Goal: Transaction & Acquisition: Purchase product/service

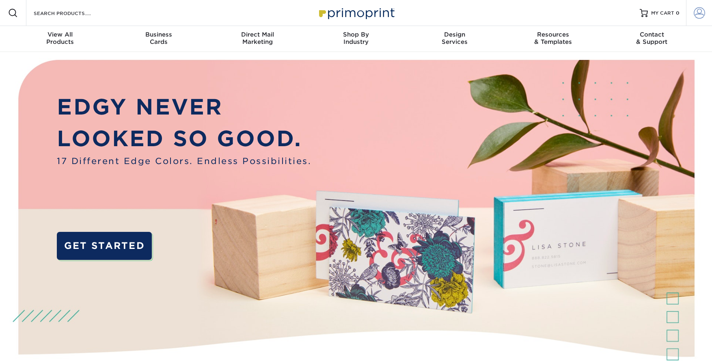
type input "[EMAIL_ADDRESS][DOMAIN_NAME]"
click at [694, 14] on span at bounding box center [699, 12] width 11 height 11
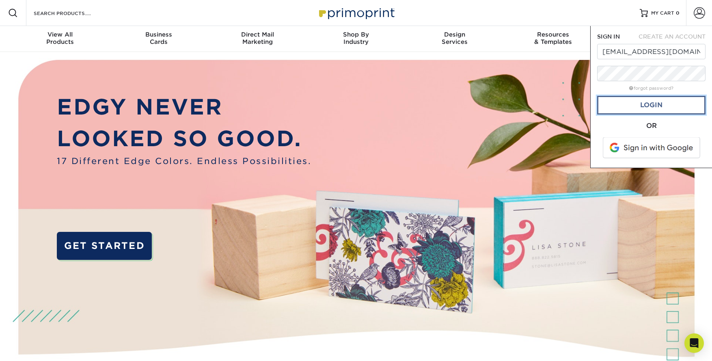
click at [660, 112] on link "Login" at bounding box center [651, 105] width 108 height 19
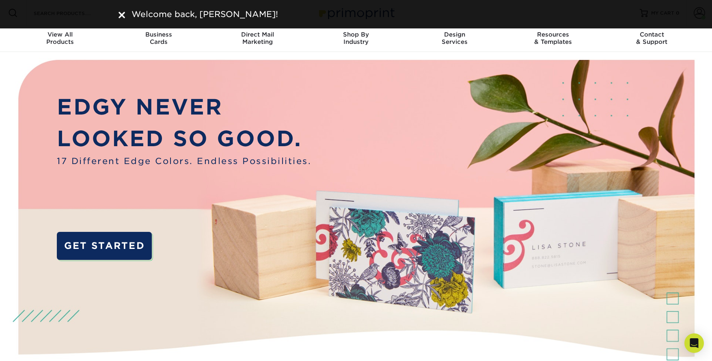
click at [120, 15] on img at bounding box center [122, 15] width 6 height 6
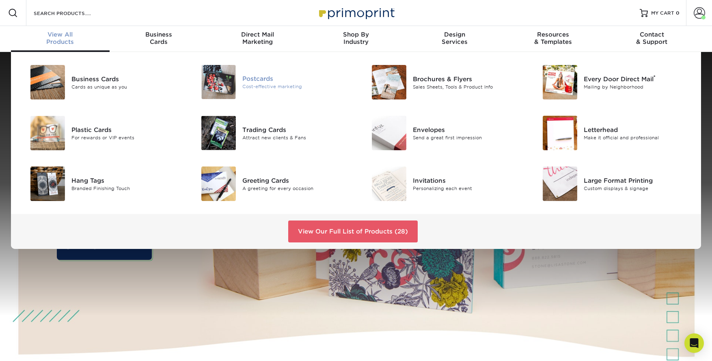
click at [270, 77] on div "Postcards" at bounding box center [296, 78] width 108 height 9
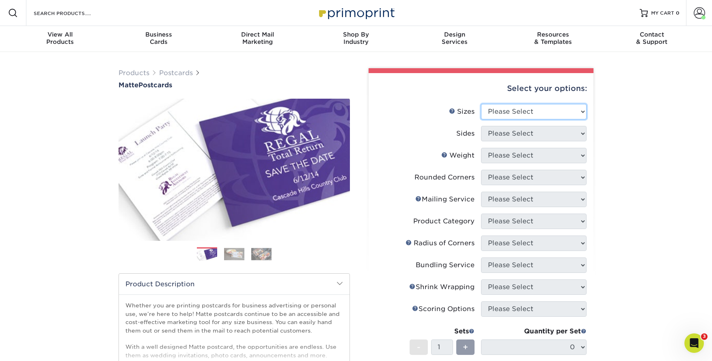
click at [537, 110] on select "Please Select 1.5" x 7" 2" x 4" 2" x 6" 2" x 7" 2" x 8" 2.12" x 5.5" 2.125" x 5…" at bounding box center [534, 111] width 106 height 15
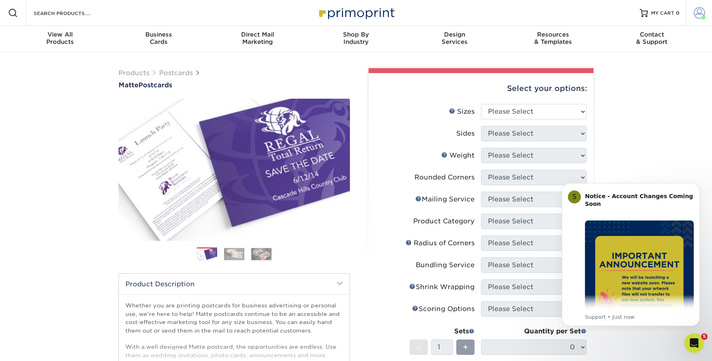
click at [699, 16] on span at bounding box center [699, 12] width 11 height 11
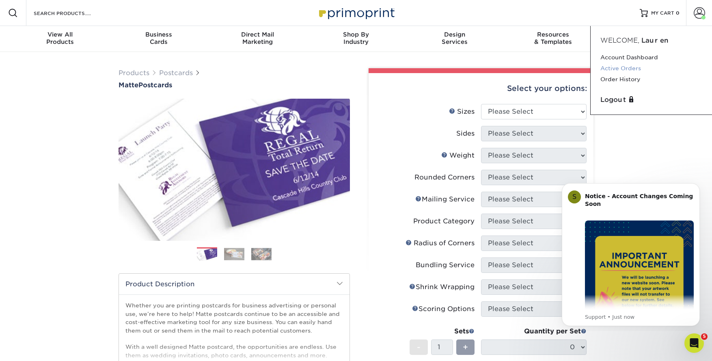
click at [619, 68] on link "Active Orders" at bounding box center [651, 68] width 102 height 11
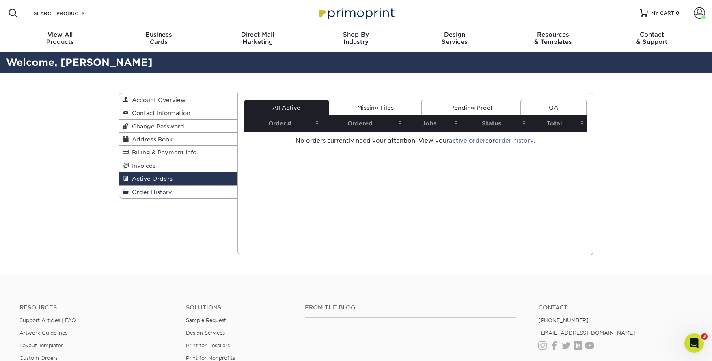
click at [155, 193] on span "Order History" at bounding box center [150, 192] width 43 height 6
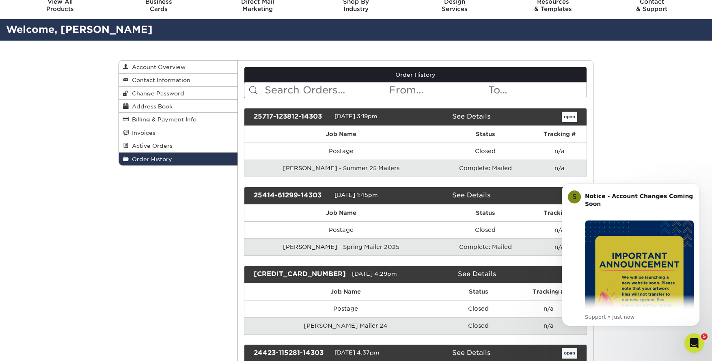
drag, startPoint x: 699, startPoint y: 186, endPoint x: 699, endPoint y: 238, distance: 52.0
click at [699, 186] on icon "Dismiss notification" at bounding box center [698, 185] width 4 height 4
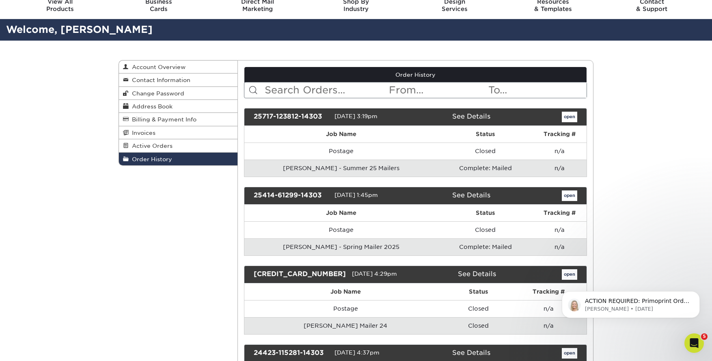
scroll to position [46, 0]
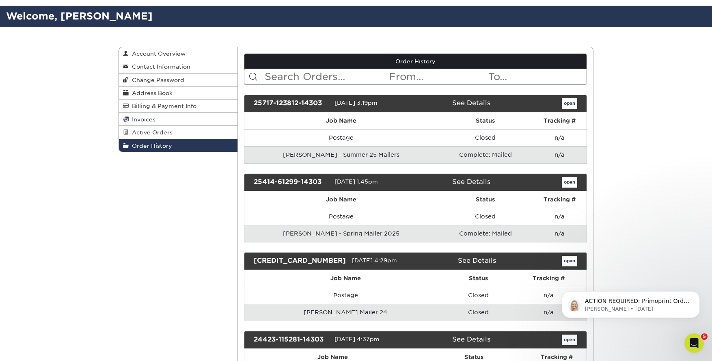
click at [147, 119] on span "Invoices" at bounding box center [142, 119] width 27 height 6
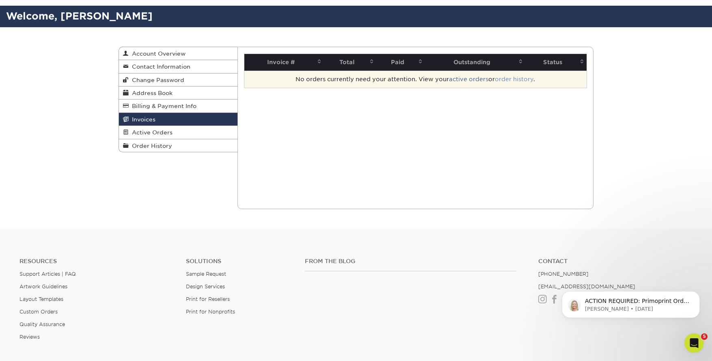
click at [523, 80] on link "order history" at bounding box center [514, 79] width 39 height 6
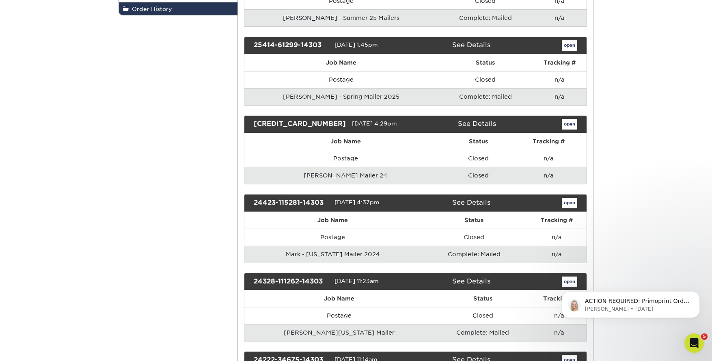
scroll to position [195, 0]
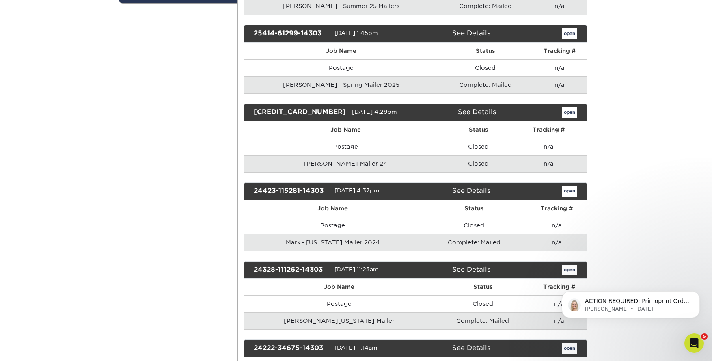
click at [559, 112] on div "open" at bounding box center [542, 112] width 81 height 11
click at [567, 112] on link "open" at bounding box center [569, 112] width 15 height 11
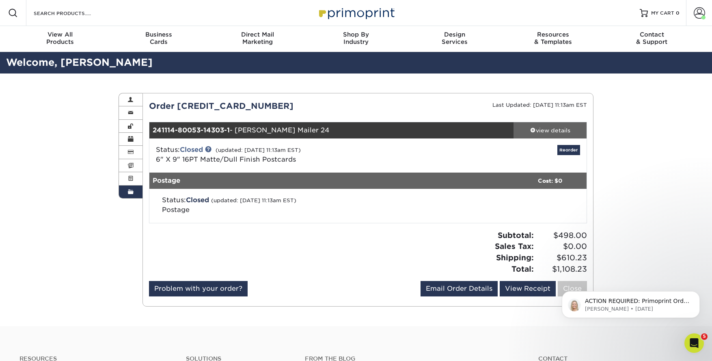
click at [532, 132] on div "view details" at bounding box center [549, 130] width 73 height 8
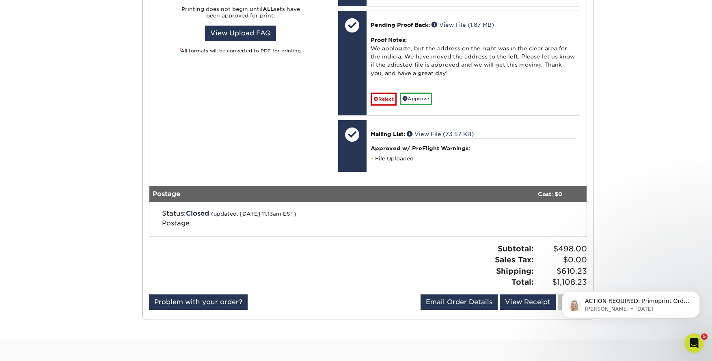
scroll to position [454, 0]
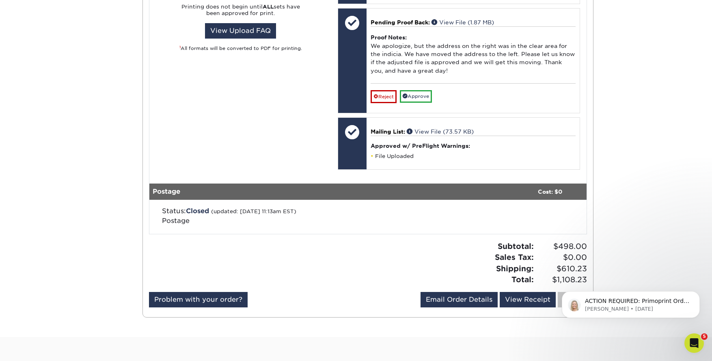
scroll to position [46, 0]
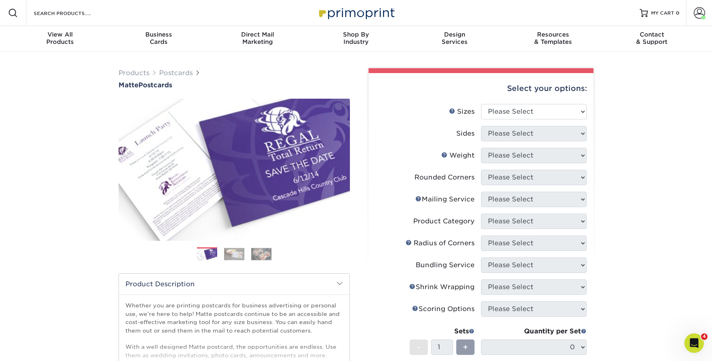
click at [531, 121] on li "Sizes Help Sizes Please Select 1.5" x 7" 2" x 4" 2" x 6" 2" x 7" 2" x 8" 2.12" …" at bounding box center [480, 115] width 211 height 22
click at [533, 115] on select "Please Select 1.5" x 7" 2" x 4" 2" x 6" 2" x 7" 2" x 8" 2.12" x 5.5" 2.125" x 5…" at bounding box center [534, 111] width 106 height 15
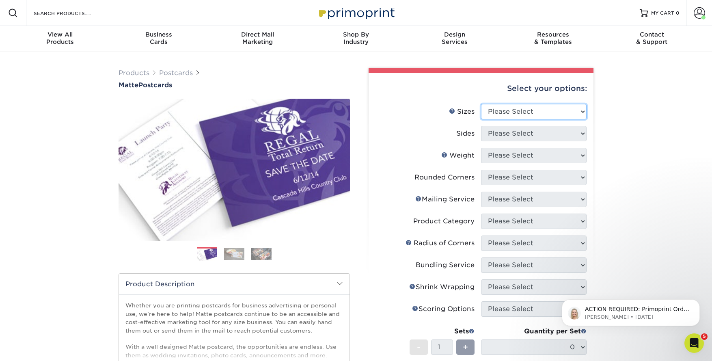
select select "6.00x9.00"
click at [481, 104] on select "Please Select 1.5" x 7" 2" x 4" 2" x 6" 2" x 7" 2" x 8" 2.12" x 5.5" 2.125" x 5…" at bounding box center [534, 111] width 106 height 15
click at [536, 138] on select "Please Select Print Both Sides Print Front Only" at bounding box center [534, 133] width 106 height 15
select select "13abbda7-1d64-4f25-8bb2-c179b224825d"
click at [481, 126] on select "Please Select Print Both Sides Print Front Only" at bounding box center [534, 133] width 106 height 15
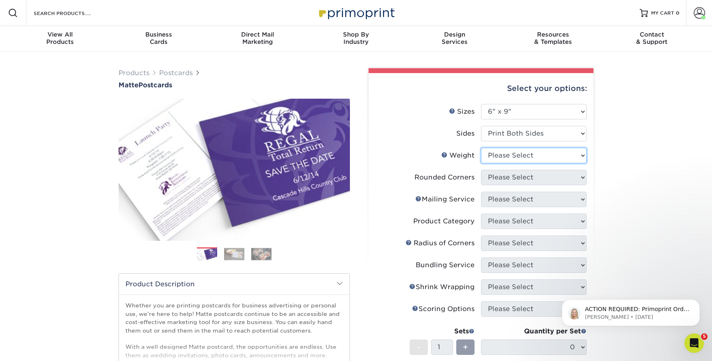
click at [532, 160] on select "Please Select 16PT 14PT" at bounding box center [534, 155] width 106 height 15
click at [481, 148] on select "Please Select 16PT 14PT" at bounding box center [534, 155] width 106 height 15
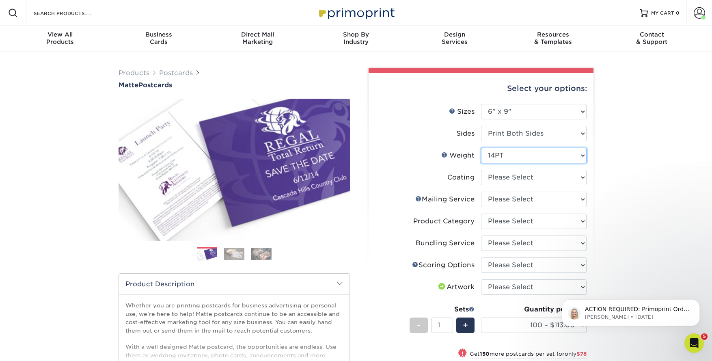
click at [535, 153] on select "Please Select 16PT 14PT" at bounding box center [534, 155] width 106 height 15
select select "16PT"
click at [481, 148] on select "Please Select 16PT 14PT" at bounding box center [534, 155] width 106 height 15
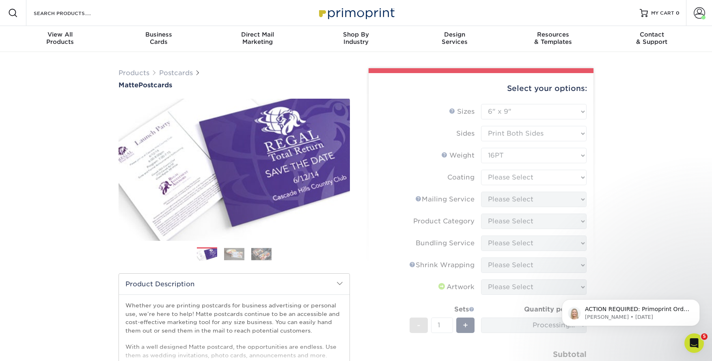
click at [531, 173] on form "Sizes Help Sizes Please Select 1.5" x 7" 2" x 4" 2" x 6" 2" x 7" 2" x 8" 2.12" …" at bounding box center [481, 253] width 212 height 298
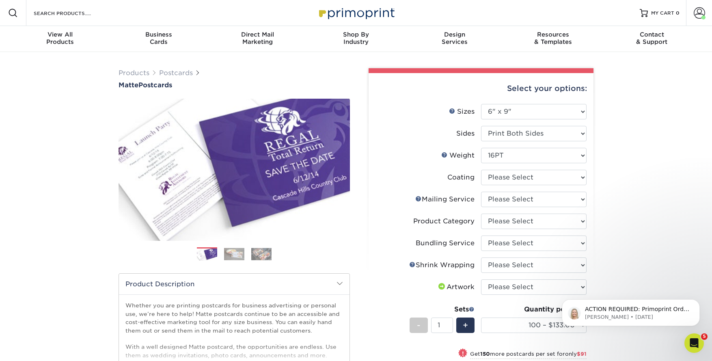
drag, startPoint x: 518, startPoint y: 185, endPoint x: 520, endPoint y: 179, distance: 6.8
click at [520, 183] on li "Coating" at bounding box center [480, 181] width 211 height 22
click at [521, 176] on select at bounding box center [534, 177] width 106 height 15
select select "121bb7b5-3b4d-429f-bd8d-bbf80e953313"
click at [481, 170] on select at bounding box center [534, 177] width 106 height 15
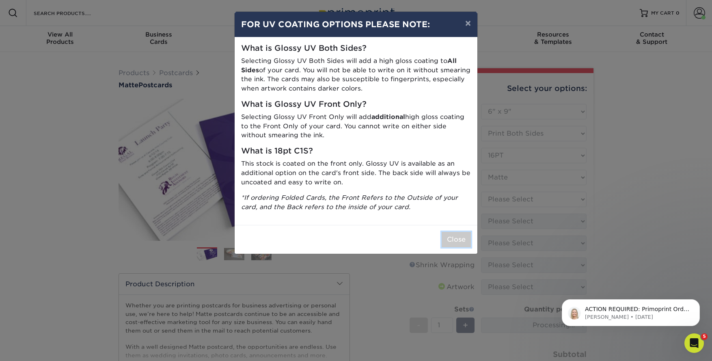
drag, startPoint x: 451, startPoint y: 239, endPoint x: 456, endPoint y: 238, distance: 4.9
click at [452, 239] on button "Close" at bounding box center [456, 239] width 29 height 15
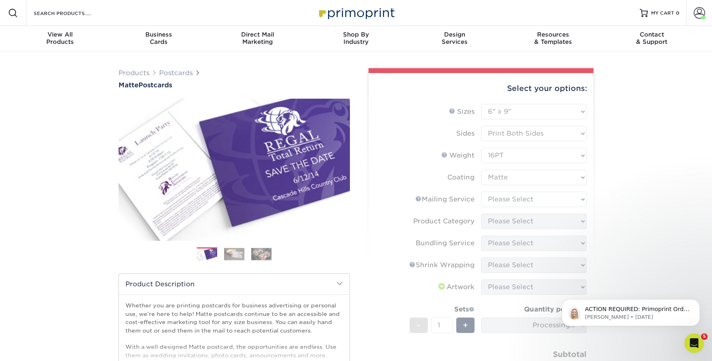
click at [526, 200] on form "Sizes Help Sizes Please Select 1.5" x 7" 2" x 4" 2" x 6" 2" x 7" 2" x 8" 2.12" …" at bounding box center [481, 253] width 212 height 298
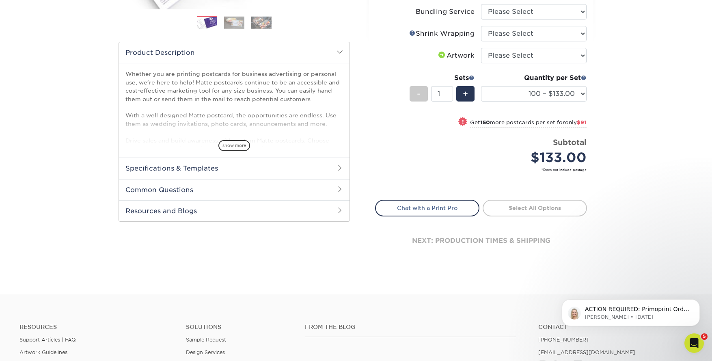
scroll to position [183, 0]
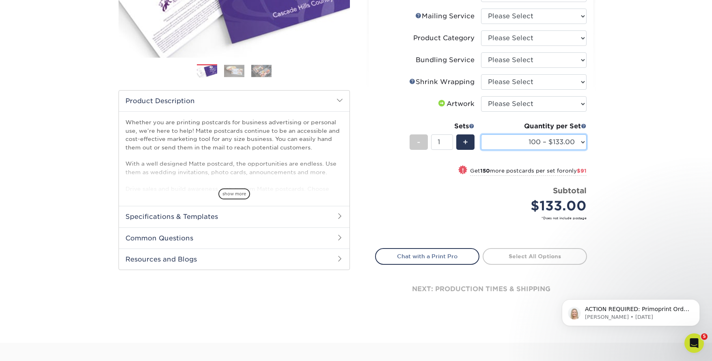
click at [577, 140] on select "100 – $133.00 250 – $224.00 500 – $270.00 1000 – $318.00 2500 – $515.00 5000 – …" at bounding box center [534, 141] width 106 height 15
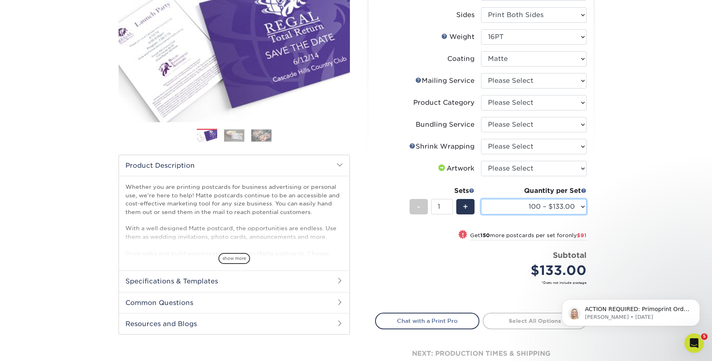
scroll to position [105, 0]
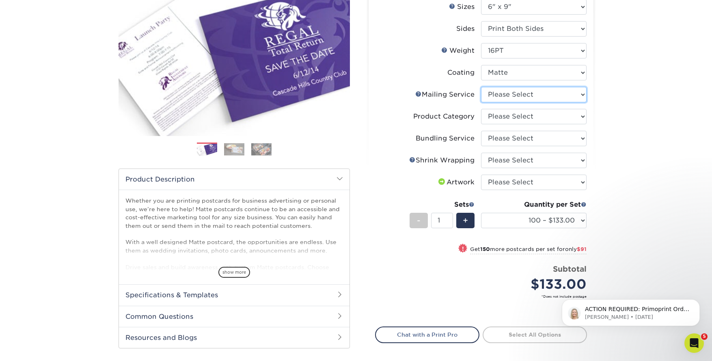
click at [565, 88] on select "Please Select No Direct Mailing Service No, I will mail/stamp/imprint Direct Ma…" at bounding box center [534, 94] width 106 height 15
select select "3359c49b-ecae-4694-8901-edec09a31a0d"
click at [481, 87] on select "Please Select No Direct Mailing Service No, I will mail/stamp/imprint Direct Ma…" at bounding box center [534, 94] width 106 height 15
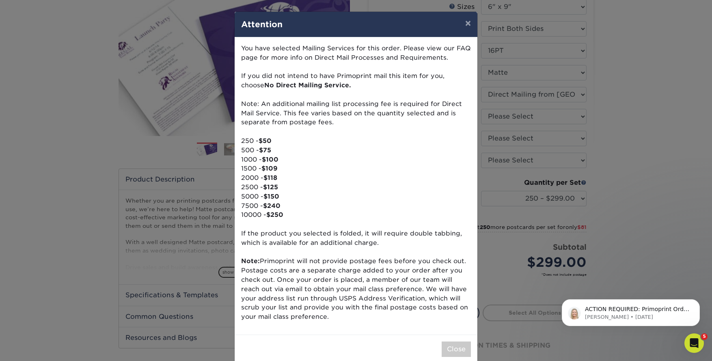
scroll to position [14, 0]
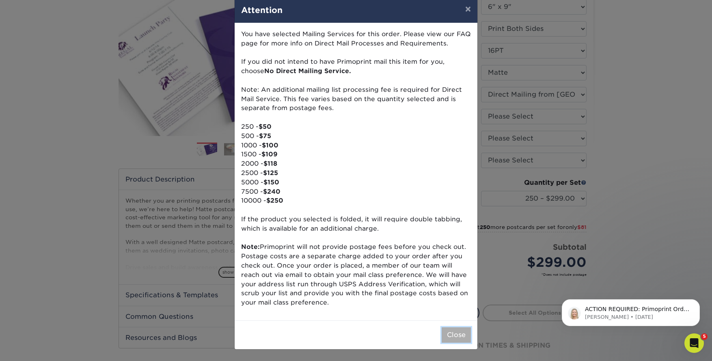
click at [458, 338] on button "Close" at bounding box center [456, 334] width 29 height 15
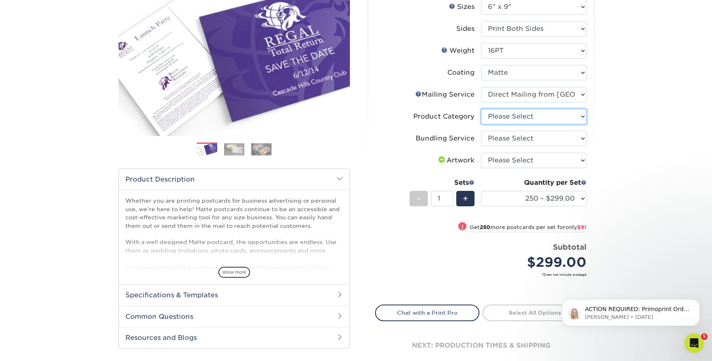
click at [559, 116] on select "Please Select Postcards" at bounding box center [534, 116] width 106 height 15
select select "9b7272e0-d6c8-4c3c-8e97-d3a1bcdab858"
click at [481, 109] on select "Please Select Postcards" at bounding box center [534, 116] width 106 height 15
click at [549, 139] on select "Please Select No Bundling Services Yes, Bundles of 50 (+2 Days) Yes, Bundles of…" at bounding box center [534, 138] width 106 height 15
select select "58689abb-25c0-461c-a4c3-a80b627d6649"
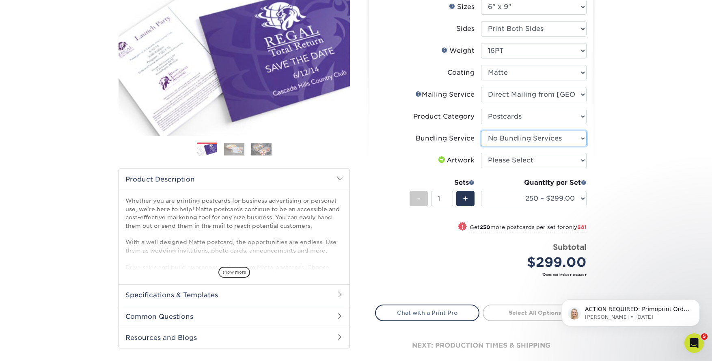
click at [481, 131] on select "Please Select No Bundling Services Yes, Bundles of 50 (+2 Days) Yes, Bundles of…" at bounding box center [534, 138] width 106 height 15
click at [548, 159] on select "Please Select I will upload files I need a design - $150" at bounding box center [534, 160] width 106 height 15
select select "upload"
click at [481, 153] on select "Please Select I will upload files I need a design - $150" at bounding box center [534, 160] width 106 height 15
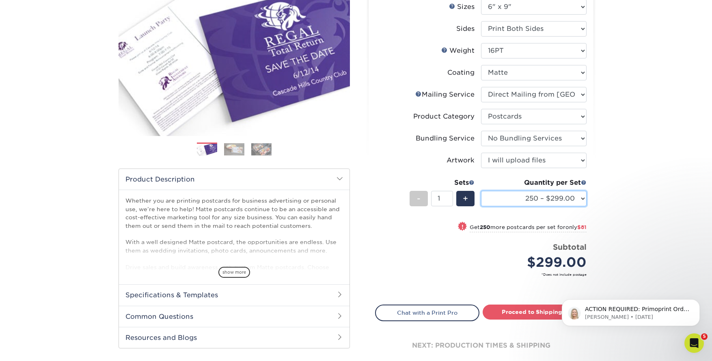
click at [579, 200] on select "250 – $299.00 500 – $380.00 1000 – $498.00 2500 – $739.00 5000 – $1117.00 7500 …" at bounding box center [534, 198] width 106 height 15
click at [582, 181] on span at bounding box center [584, 182] width 6 height 6
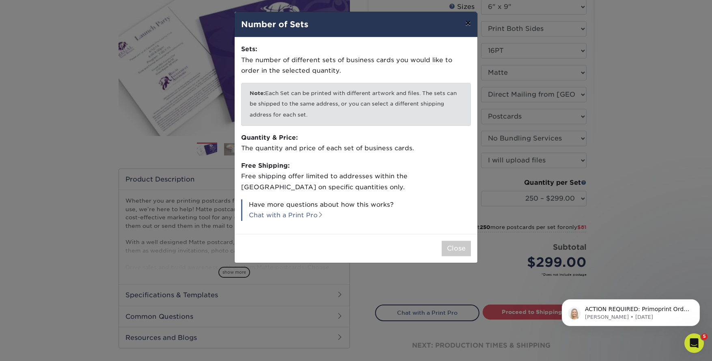
click at [469, 24] on button "×" at bounding box center [468, 23] width 19 height 23
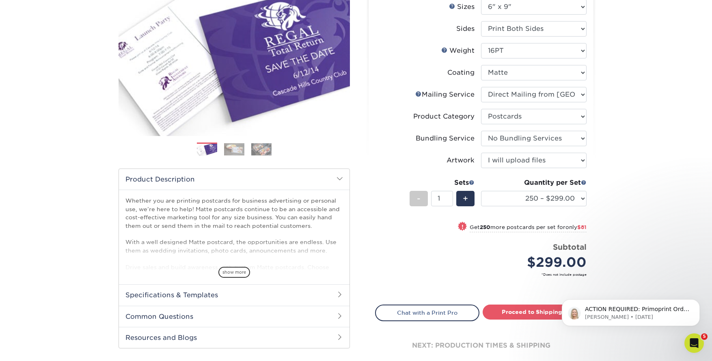
click at [591, 200] on div "Select your options: Sizes Help Sizes Please Select 1.5" x 7" 2" x 4" 2" x 6" 2…" at bounding box center [481, 172] width 225 height 408
click at [571, 196] on select "250 – $299.00 500 – $380.00 1000 – $498.00 2500 – $739.00 5000 – $1117.00 7500 …" at bounding box center [534, 198] width 106 height 15
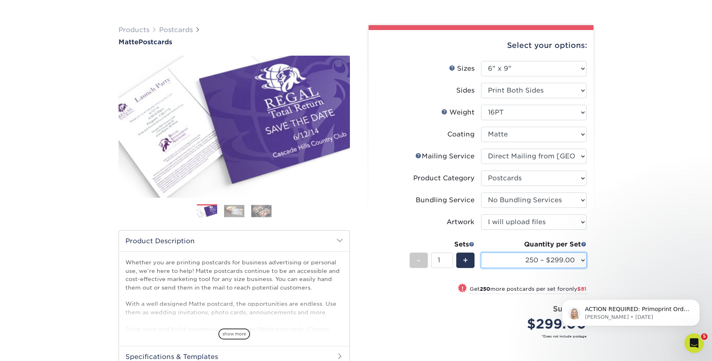
scroll to position [69, 0]
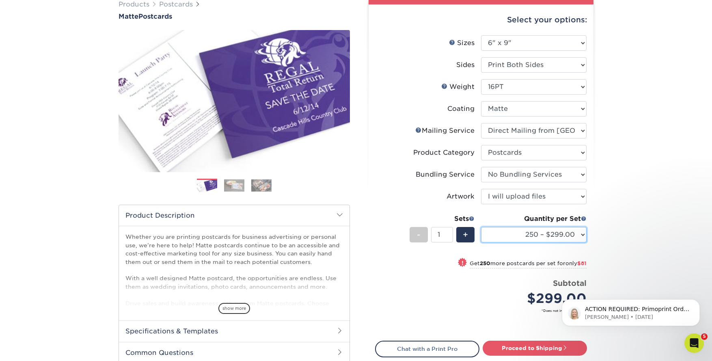
click at [570, 236] on select "250 – $299.00 500 – $380.00 1000 – $498.00 2500 – $739.00 5000 – $1117.00 7500 …" at bounding box center [534, 234] width 106 height 15
click at [572, 235] on select "250 – $299.00 500 – $380.00 1000 – $498.00 2500 – $739.00 5000 – $1117.00 7500 …" at bounding box center [534, 234] width 106 height 15
click at [566, 236] on select "250 – $299.00 500 – $380.00 1000 – $498.00 2500 – $739.00 5000 – $1117.00 7500 …" at bounding box center [534, 234] width 106 height 15
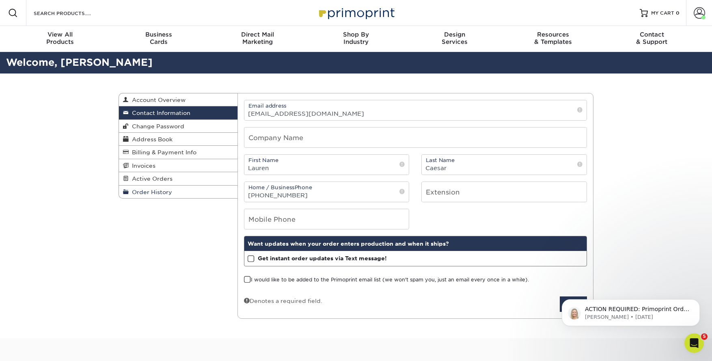
click at [167, 194] on span "Order History" at bounding box center [150, 192] width 43 height 6
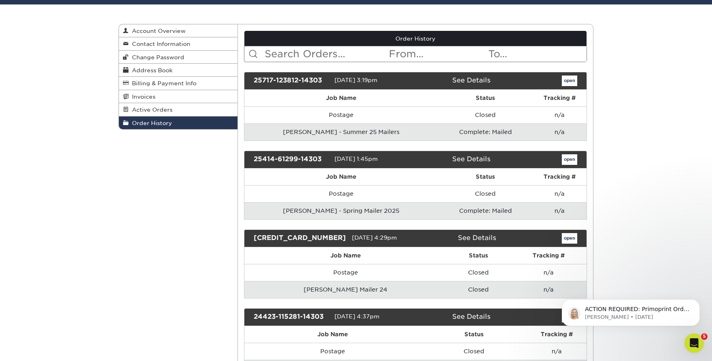
scroll to position [75, 0]
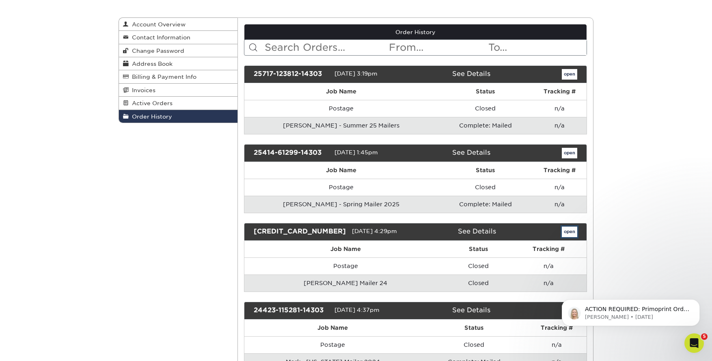
click at [573, 233] on link "open" at bounding box center [569, 231] width 15 height 11
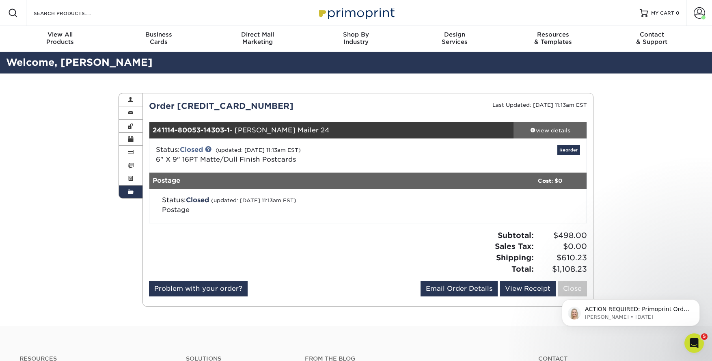
click at [541, 134] on div "view details" at bounding box center [549, 130] width 73 height 8
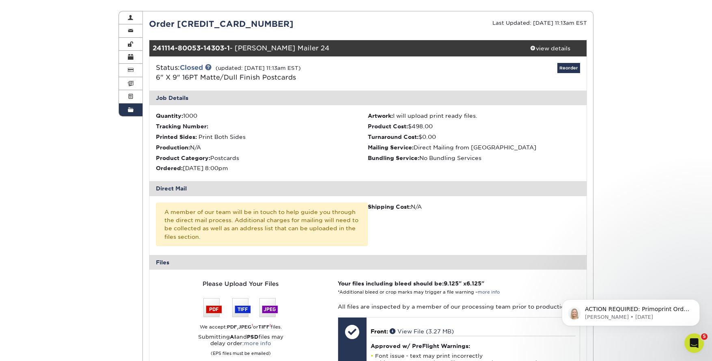
scroll to position [72, 0]
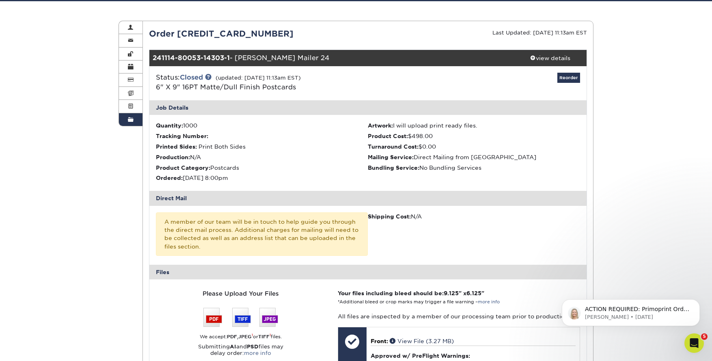
click at [133, 118] on span at bounding box center [131, 119] width 6 height 6
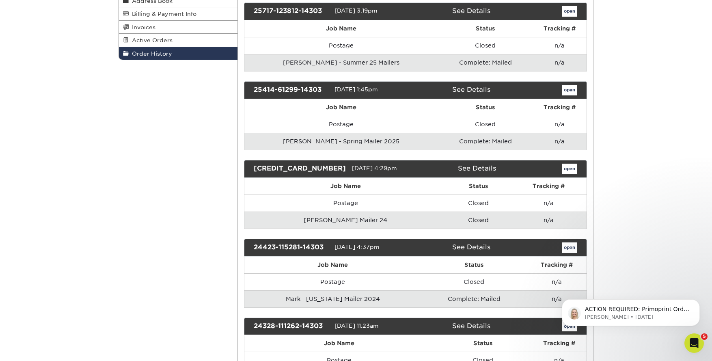
scroll to position [216, 0]
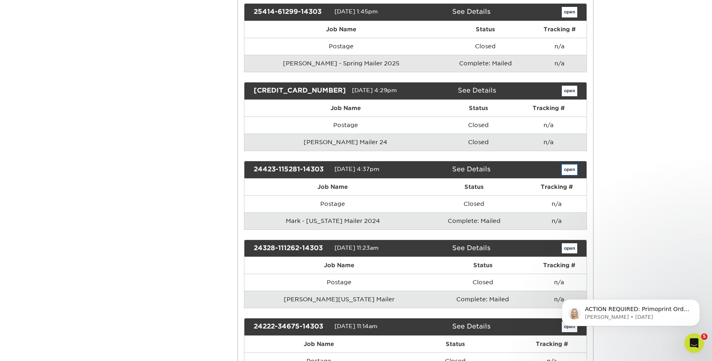
click at [575, 169] on link "open" at bounding box center [569, 169] width 15 height 11
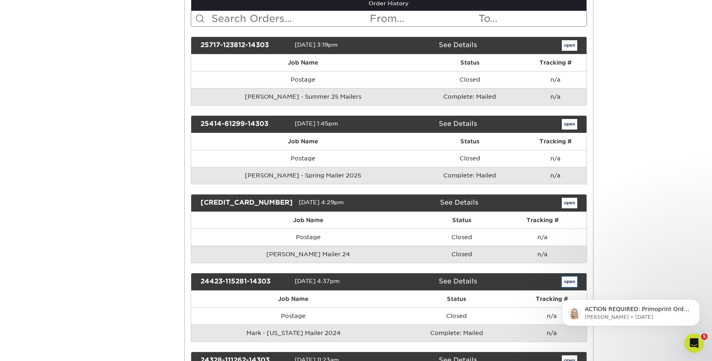
scroll to position [0, 0]
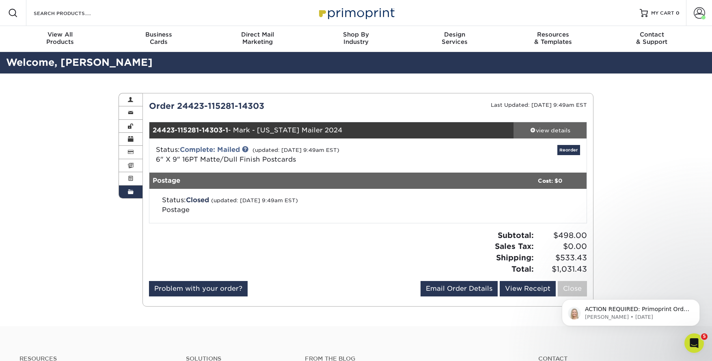
click at [554, 127] on div "view details" at bounding box center [549, 130] width 73 height 8
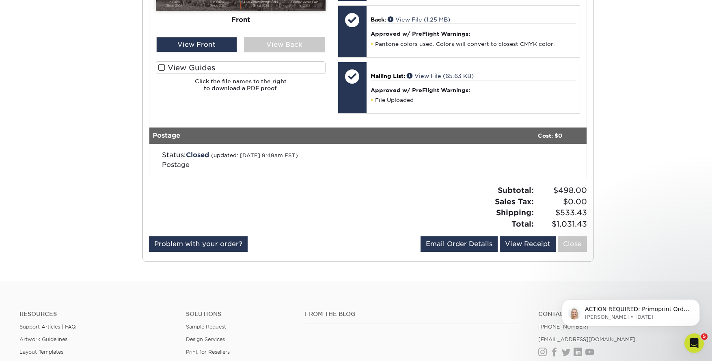
scroll to position [479, 0]
